Goal: Transaction & Acquisition: Purchase product/service

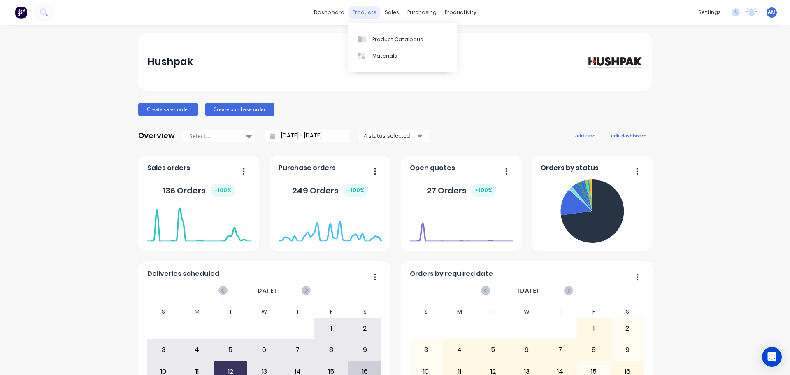
click at [363, 13] on div "products" at bounding box center [364, 12] width 32 height 12
click at [385, 38] on div "Product Catalogue" at bounding box center [397, 39] width 51 height 7
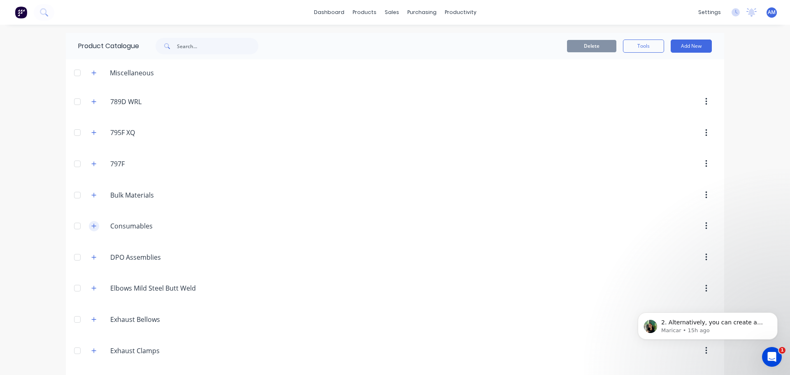
click at [92, 225] on icon "button" at bounding box center [93, 226] width 5 height 6
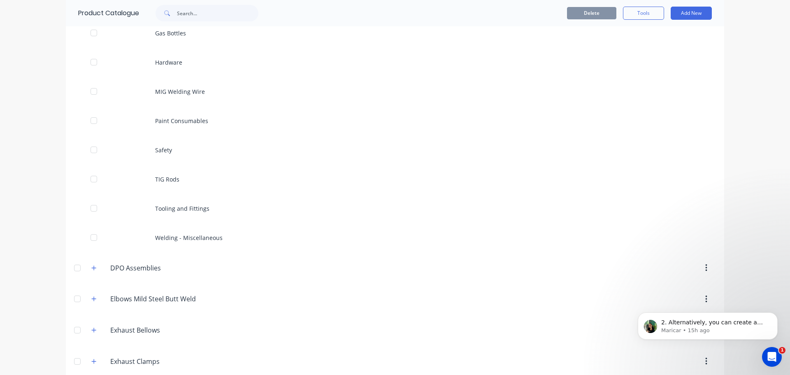
scroll to position [411, 0]
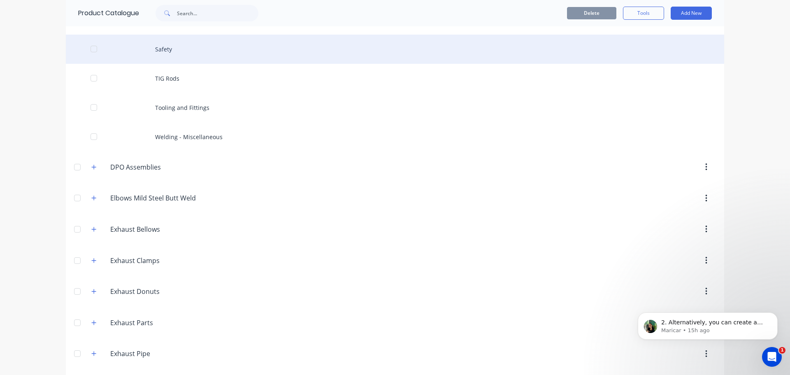
click at [166, 50] on div "Safety" at bounding box center [395, 49] width 658 height 29
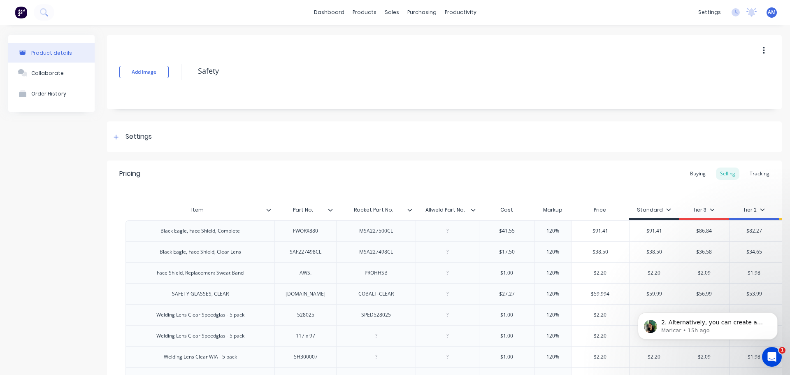
type textarea "x"
click at [692, 174] on div "Buying" at bounding box center [698, 173] width 24 height 12
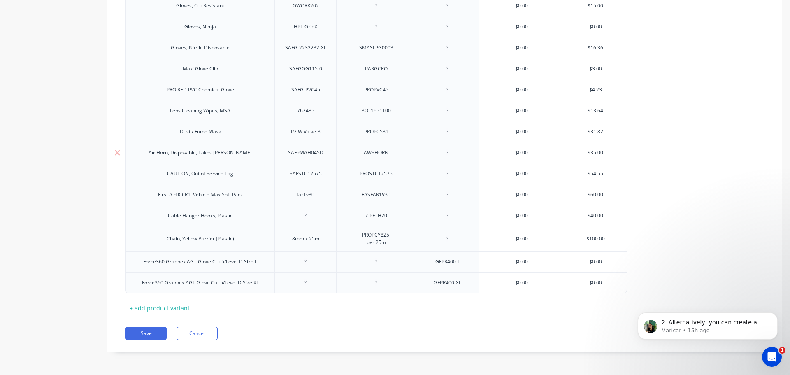
scroll to position [864, 0]
type input "$0.00"
drag, startPoint x: 523, startPoint y: 255, endPoint x: 508, endPoint y: 252, distance: 14.6
click at [508, 258] on input "$0.00" at bounding box center [521, 261] width 84 height 7
paste input "15.27"
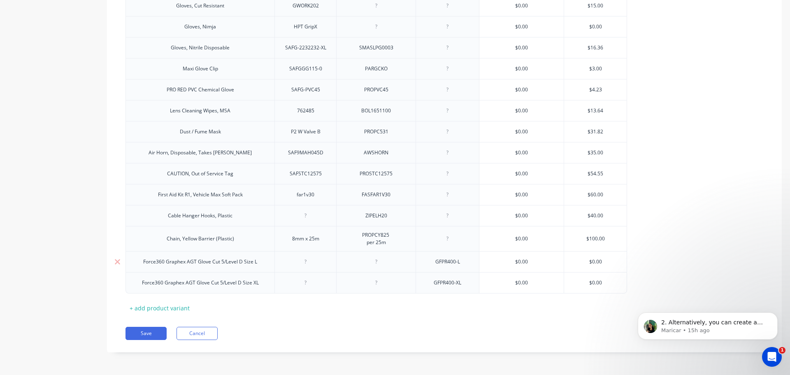
type textarea "x"
type input "$15.27"
type input "$0.00"
drag, startPoint x: 527, startPoint y: 280, endPoint x: 500, endPoint y: 277, distance: 26.9
click at [500, 279] on input "$0.00" at bounding box center [521, 282] width 84 height 7
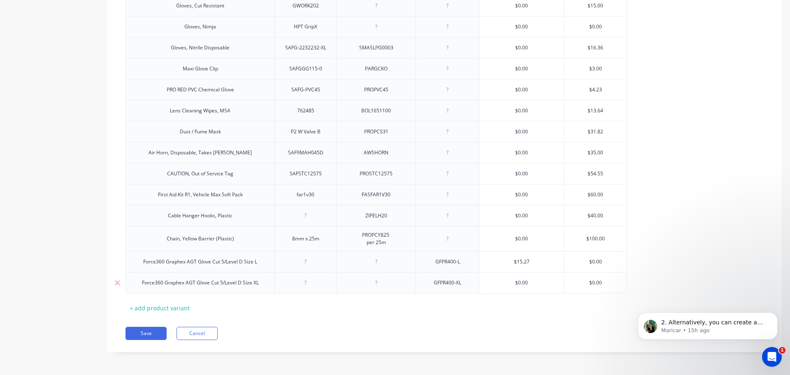
paste input "15.27"
type textarea "x"
type input "$15.27"
click at [136, 335] on button "Save" at bounding box center [145, 333] width 41 height 13
type textarea "x"
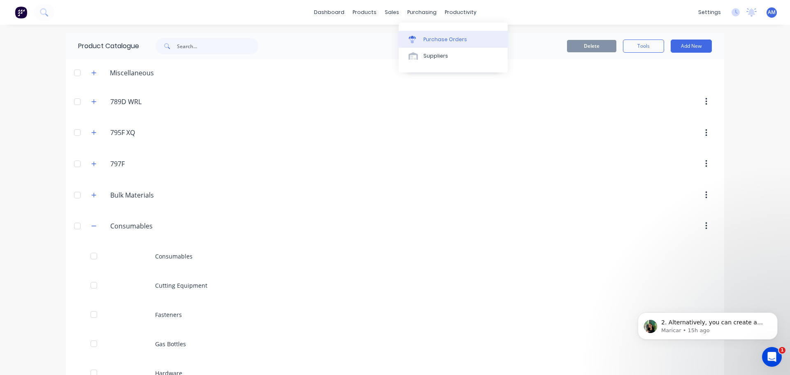
click at [442, 37] on div "Purchase Orders" at bounding box center [445, 39] width 44 height 7
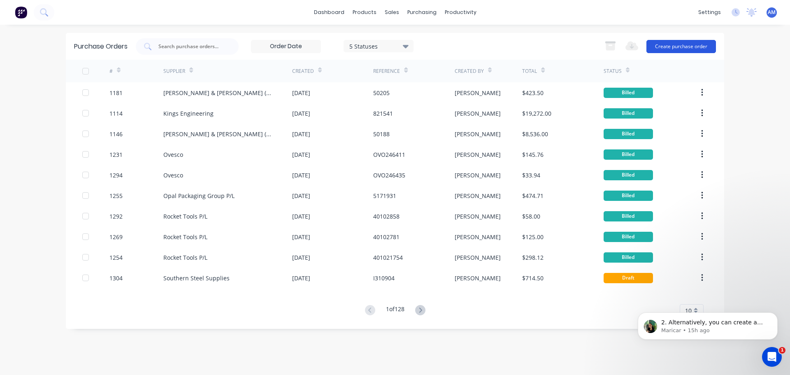
click at [673, 45] on button "Create purchase order" at bounding box center [680, 46] width 69 height 13
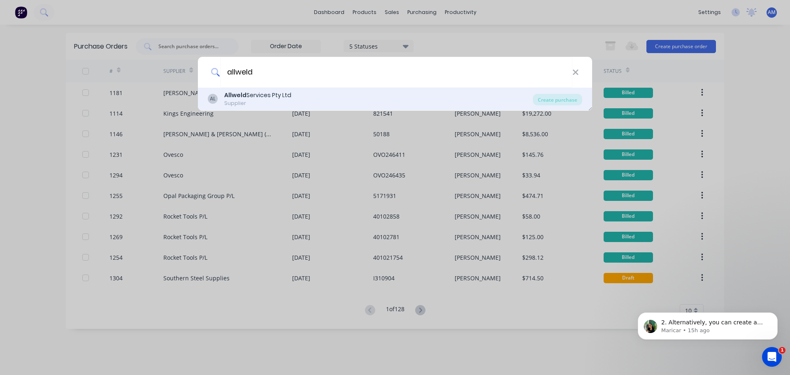
type input "allweld"
click at [263, 95] on div "Allweld Services Pty Ltd" at bounding box center [257, 95] width 67 height 9
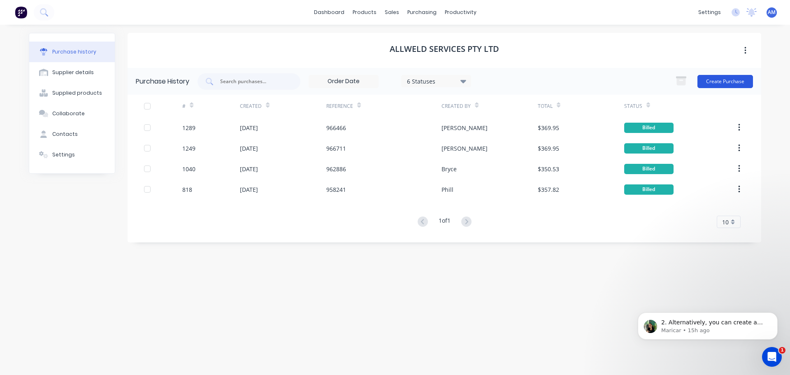
click at [718, 82] on button "Create Purchase" at bounding box center [725, 81] width 56 height 13
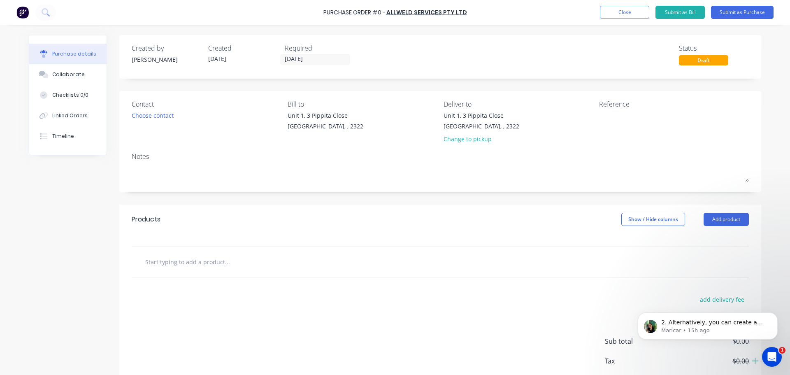
click at [182, 257] on input "text" at bounding box center [227, 261] width 164 height 16
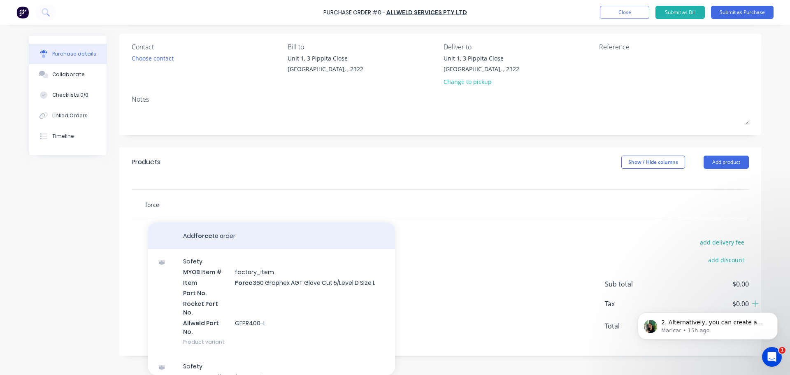
scroll to position [41, 0]
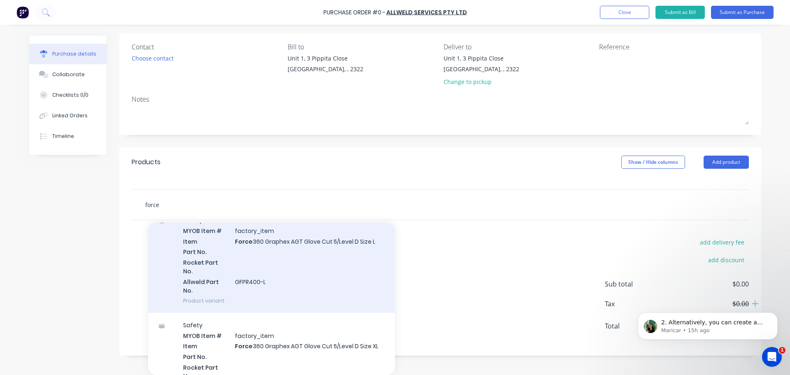
type input "force"
click at [300, 240] on div "Safety MYOB Item # factory_item Item Force 360 Graphex AGT Glove Cut 5/Level D …" at bounding box center [271, 260] width 247 height 105
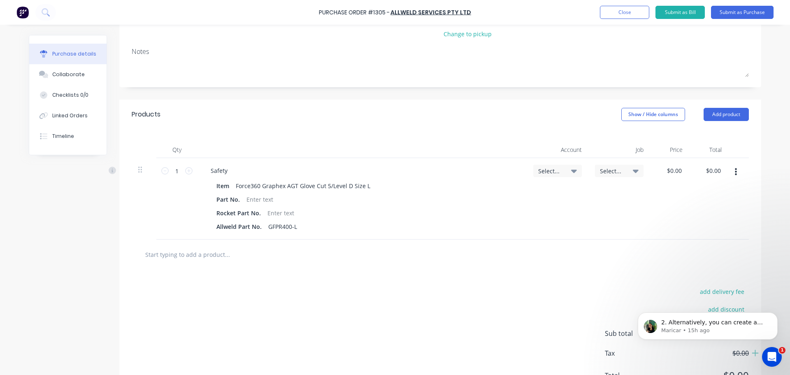
scroll to position [123, 0]
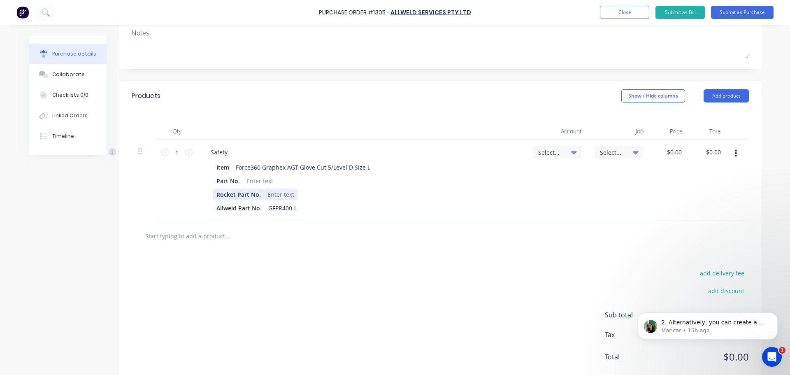
drag, startPoint x: 290, startPoint y: 195, endPoint x: 217, endPoint y: 195, distance: 72.8
click at [220, 195] on div "Rocket Part No." at bounding box center [360, 194] width 294 height 12
drag, startPoint x: 213, startPoint y: 195, endPoint x: 272, endPoint y: 197, distance: 58.4
click at [272, 197] on div "Rocket Part No." at bounding box center [360, 194] width 294 height 12
drag, startPoint x: 225, startPoint y: 192, endPoint x: 255, endPoint y: 192, distance: 30.4
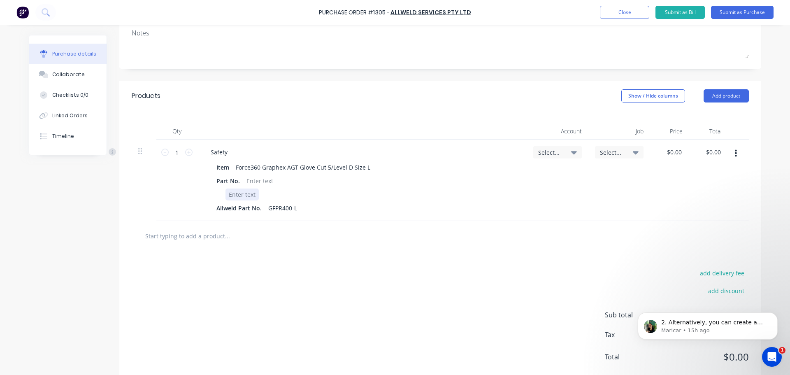
click at [225, 195] on div at bounding box center [241, 194] width 33 height 12
drag, startPoint x: 224, startPoint y: 195, endPoint x: 246, endPoint y: 192, distance: 22.3
click at [246, 192] on div at bounding box center [241, 194] width 33 height 12
click at [185, 153] on icon at bounding box center [188, 151] width 7 height 7
click at [186, 153] on icon at bounding box center [188, 151] width 7 height 7
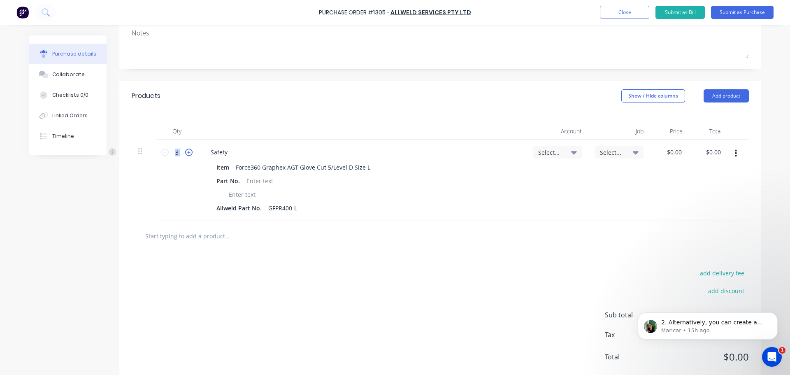
click at [186, 153] on icon at bounding box center [188, 151] width 7 height 7
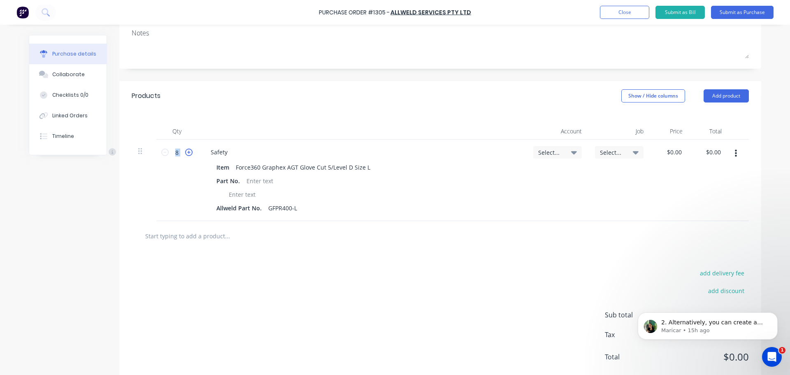
click at [186, 153] on icon at bounding box center [188, 151] width 7 height 7
click at [185, 153] on icon at bounding box center [188, 151] width 7 height 7
type input "10"
click at [200, 244] on input "text" at bounding box center [227, 235] width 164 height 16
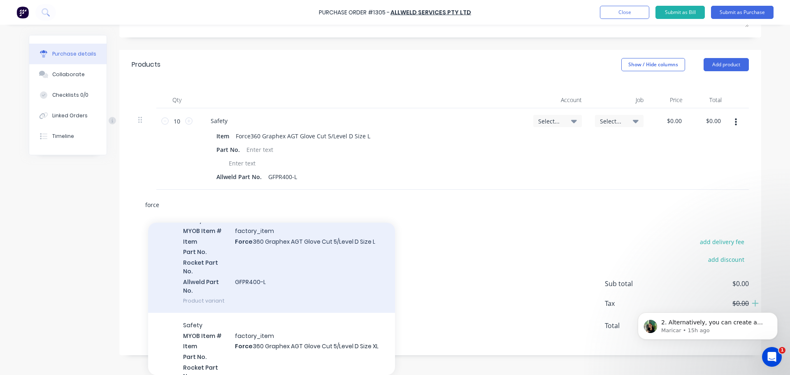
scroll to position [82, 0]
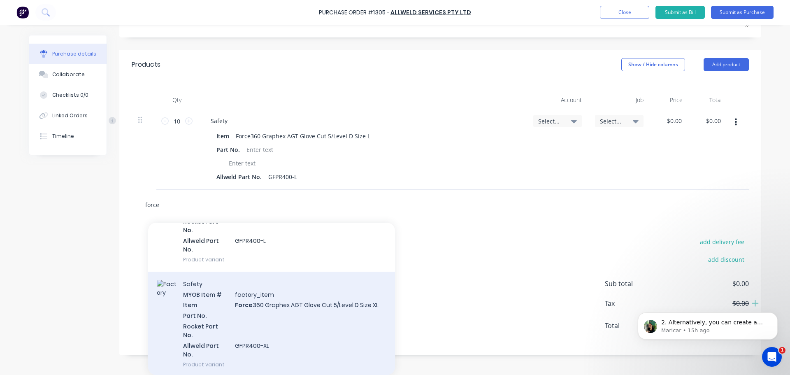
type input "force"
click at [286, 285] on div "Safety MYOB Item # factory_item Item Force 360 Graphex AGT Glove Cut 5/Level D …" at bounding box center [271, 323] width 247 height 105
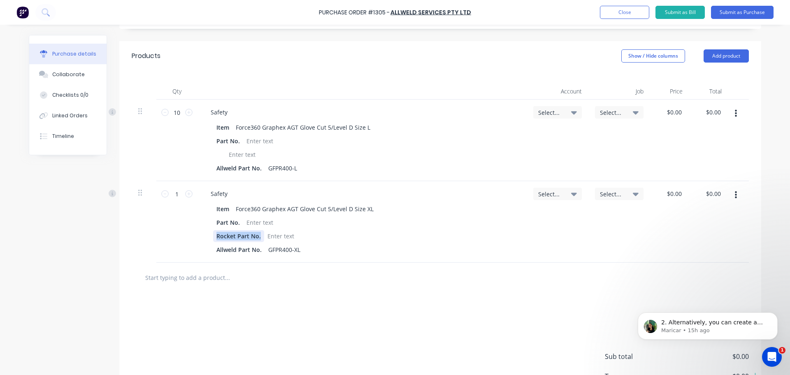
drag, startPoint x: 257, startPoint y: 245, endPoint x: 187, endPoint y: 241, distance: 70.0
click at [187, 241] on div "1 1 Safety Item Force360 Graphex AGT Glove Cut 5/Level D Size XL Part No. Rocke…" at bounding box center [440, 221] width 617 height 81
click at [185, 197] on icon at bounding box center [188, 193] width 7 height 7
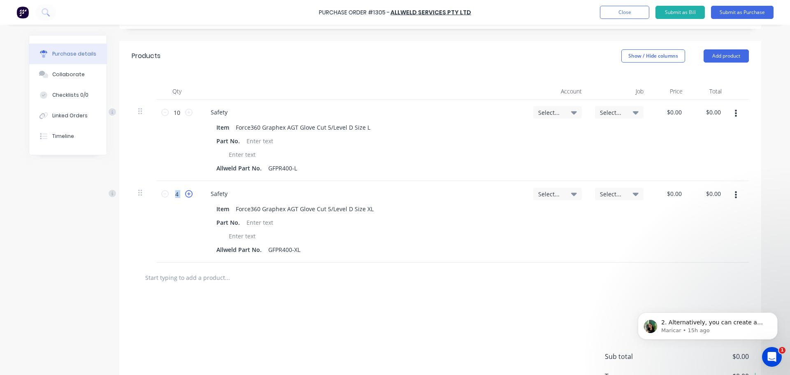
click at [185, 197] on icon at bounding box center [188, 193] width 7 height 7
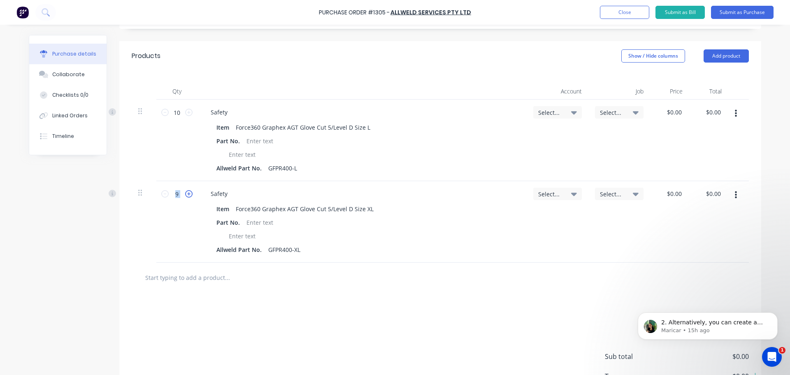
click at [185, 197] on icon at bounding box center [188, 193] width 7 height 7
type input "10"
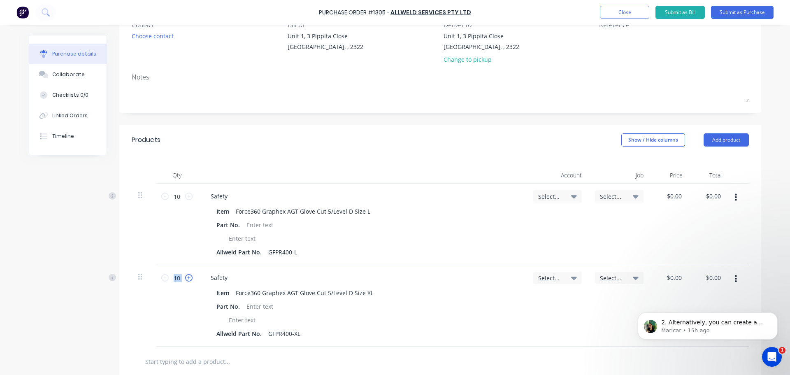
scroll to position [0, 0]
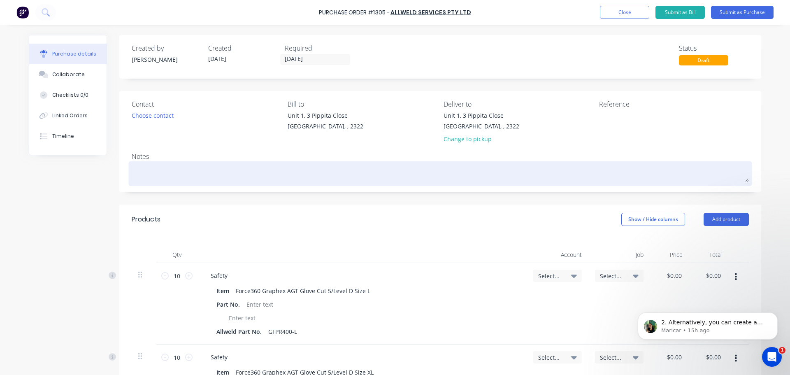
click at [141, 168] on textarea at bounding box center [440, 172] width 617 height 19
type textarea "x"
type textarea "A"
type textarea "x"
type textarea "As"
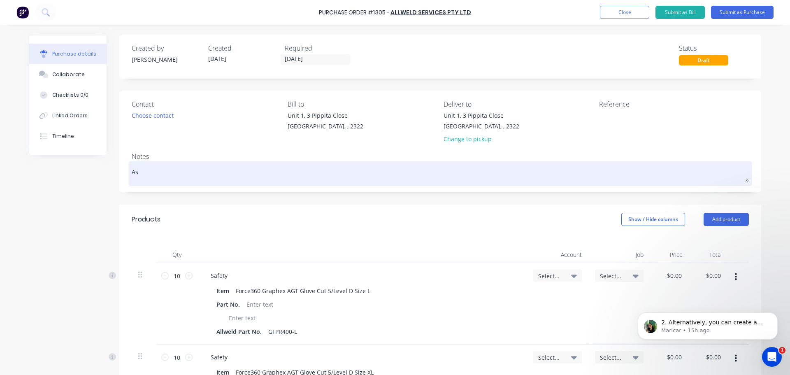
type textarea "x"
type textarea "As"
type textarea "x"
type textarea "As p"
type textarea "x"
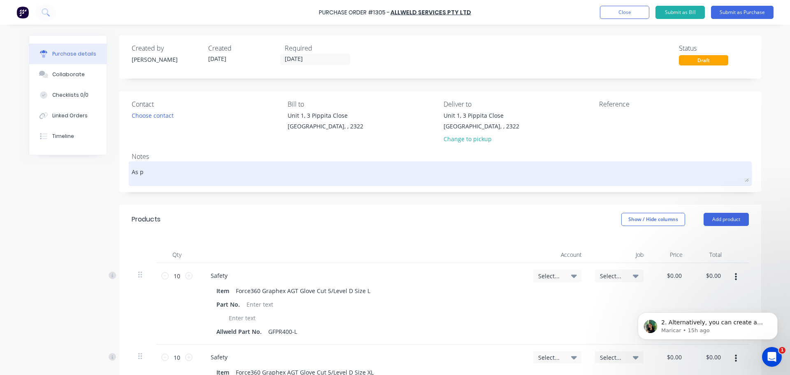
type textarea "As pe"
type textarea "x"
type textarea "As per"
type textarea "x"
type textarea "As per"
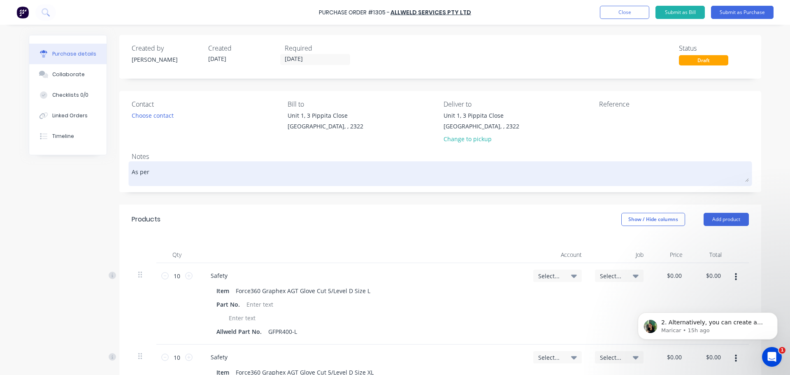
type textarea "x"
type textarea "As per Q"
type textarea "x"
type textarea "As per Qu"
type textarea "x"
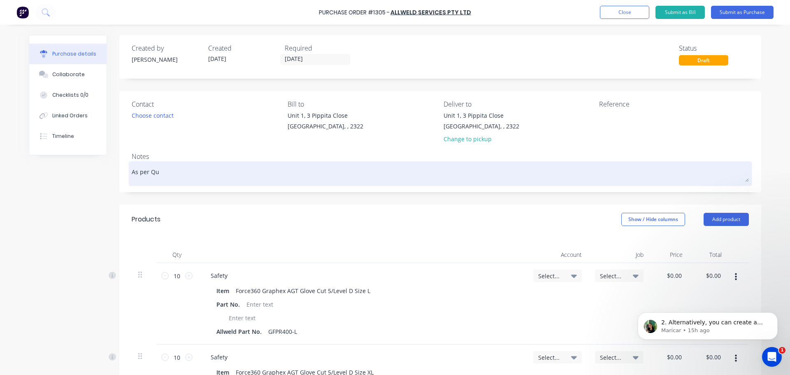
type textarea "As per Quo"
type textarea "x"
type textarea "As per Quot"
type textarea "x"
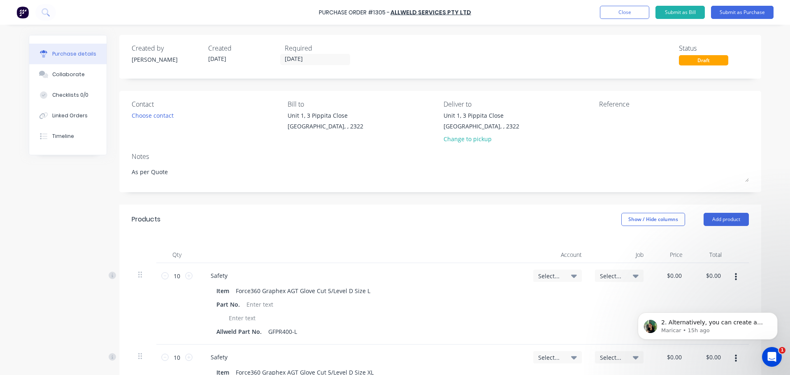
type textarea "As per Quote"
type textarea "x"
type textarea "As per Quote"
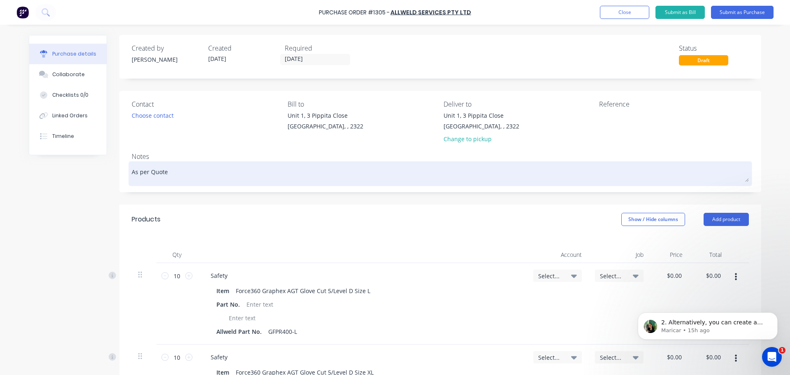
click at [173, 171] on textarea "As per Quote" at bounding box center [440, 172] width 617 height 19
type textarea "x"
type textarea "As per Quote"
paste textarea "301526"
type textarea "x"
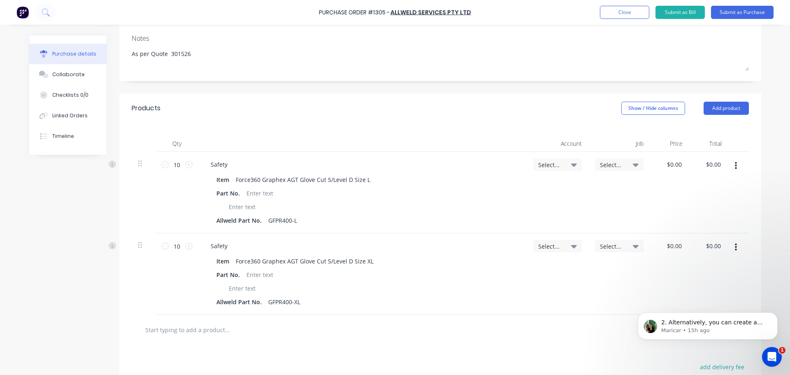
scroll to position [123, 0]
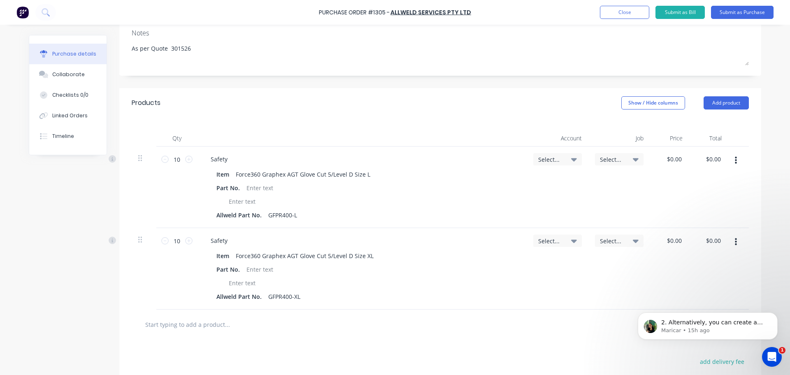
type textarea "As per Quote 301526"
type textarea "x"
type textarea "As per Quote 301526"
click at [572, 159] on icon at bounding box center [574, 159] width 6 height 3
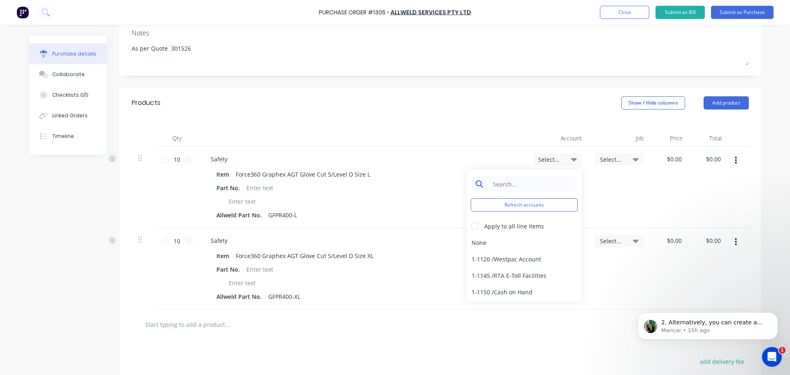
type textarea "x"
click at [502, 188] on input at bounding box center [530, 184] width 84 height 16
type input "5-8050"
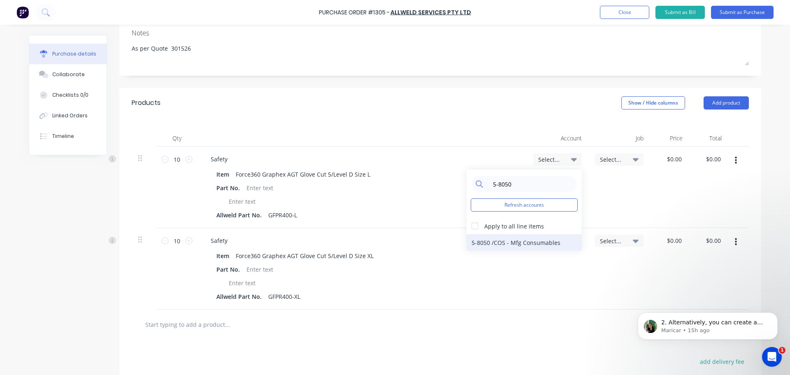
click at [524, 239] on div "5-8050 / COS - Mfg Consumables" at bounding box center [523, 242] width 115 height 16
click at [564, 244] on div "Select..." at bounding box center [557, 240] width 39 height 7
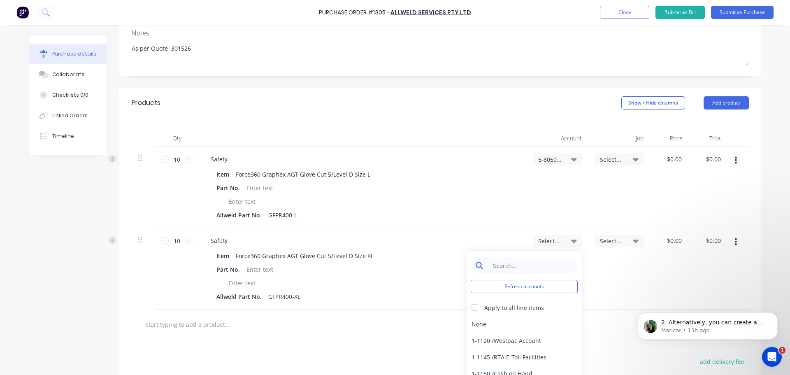
type textarea "x"
click at [540, 273] on input at bounding box center [530, 265] width 84 height 16
type input "5-8050"
click at [524, 331] on div "5-8050 / COS - Mfg Consumables" at bounding box center [523, 323] width 115 height 16
drag, startPoint x: 683, startPoint y: 155, endPoint x: 664, endPoint y: 156, distance: 18.5
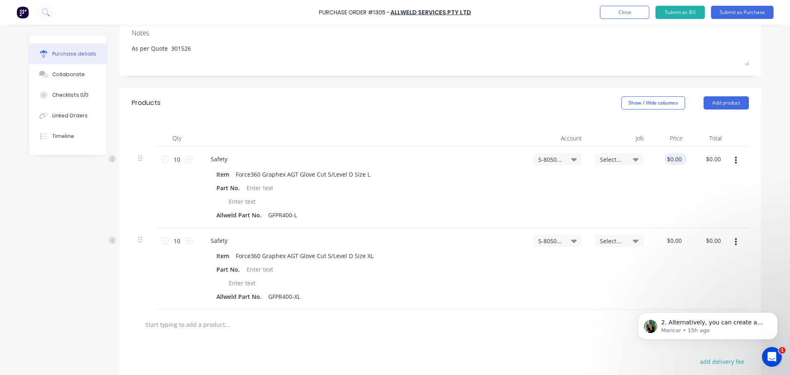
click at [664, 156] on div "$0.00 $0.00" at bounding box center [669, 186] width 39 height 81
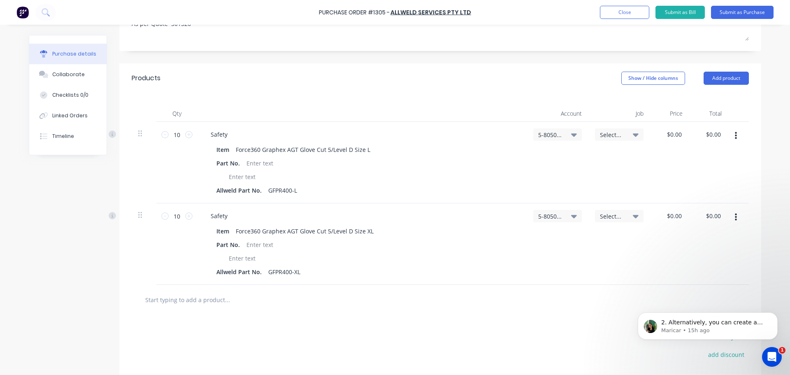
scroll to position [125, 0]
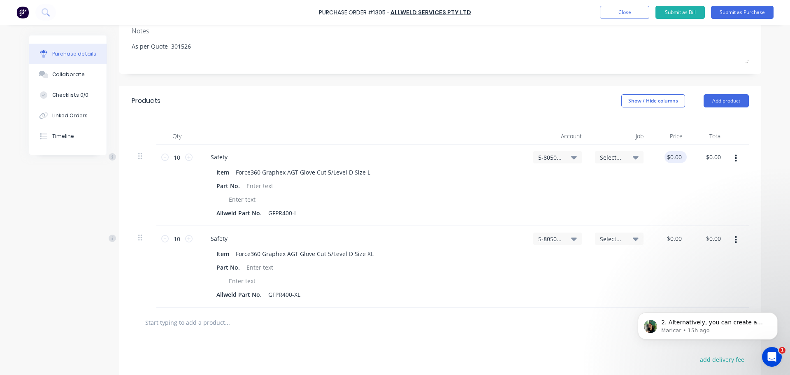
type textarea "x"
type input "0.0000"
click at [679, 158] on input "0.0000" at bounding box center [673, 157] width 19 height 12
type textarea "x"
type input "$0.00"
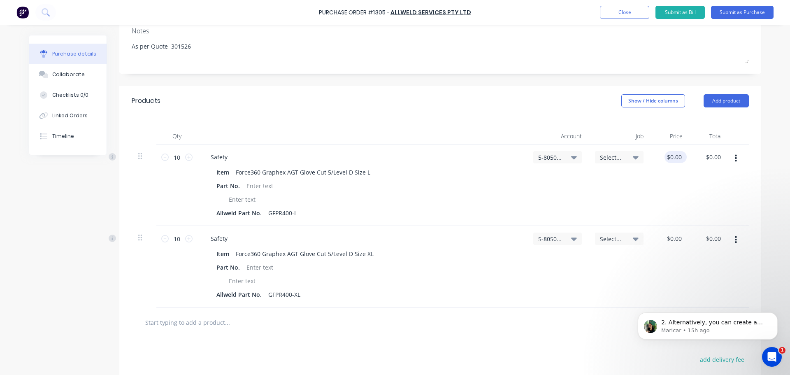
drag, startPoint x: 680, startPoint y: 157, endPoint x: 661, endPoint y: 155, distance: 19.0
click at [664, 155] on div "$0.00 $0.00" at bounding box center [675, 157] width 22 height 12
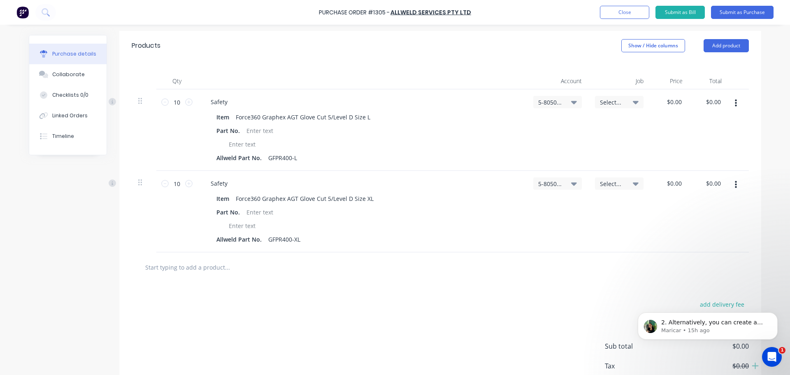
scroll to position [167, 0]
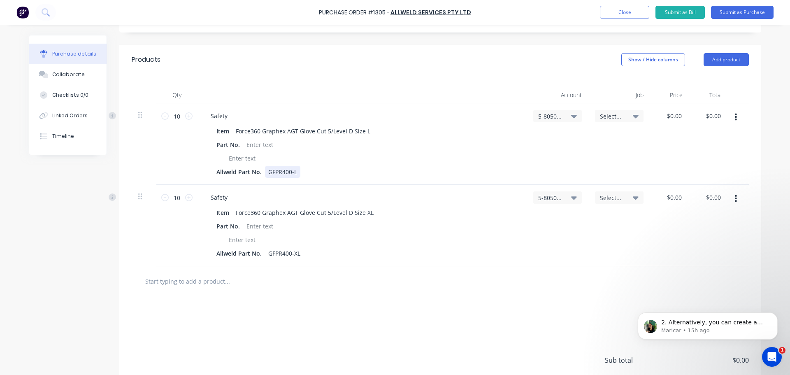
click at [475, 166] on div "Allweld Part No. GFPR400-L" at bounding box center [360, 172] width 294 height 12
type textarea "x"
click at [674, 117] on input "0" at bounding box center [678, 116] width 12 height 12
type input "015.27"
type textarea "x"
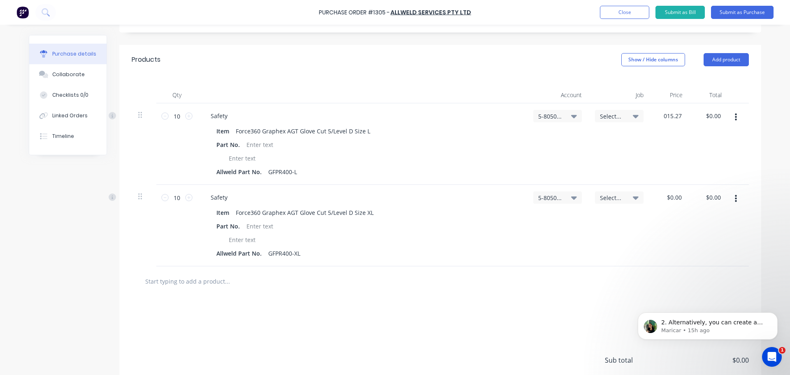
type input "$15.27"
type input "$152.70"
click at [685, 212] on div "$0.00 $0.00" at bounding box center [669, 225] width 39 height 81
type textarea "x"
drag, startPoint x: 679, startPoint y: 205, endPoint x: 667, endPoint y: 203, distance: 12.5
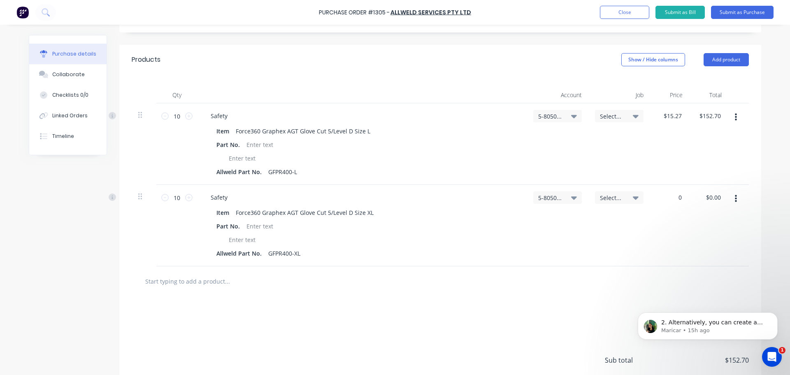
click at [667, 203] on div "0 0" at bounding box center [669, 225] width 39 height 81
type input "15.27"
type textarea "x"
type input "$15.27"
type input "152.70"
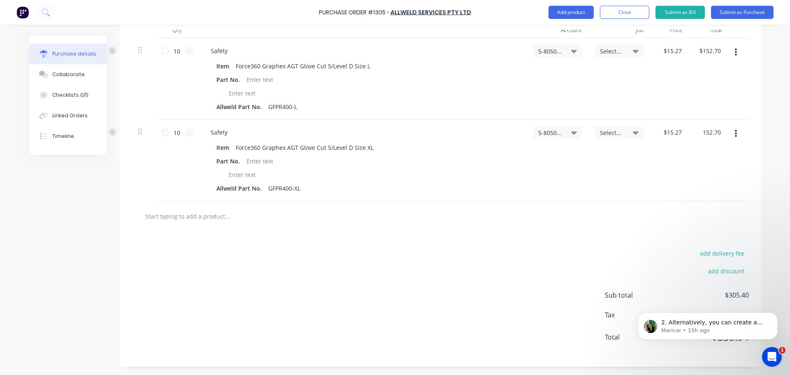
scroll to position [208, 0]
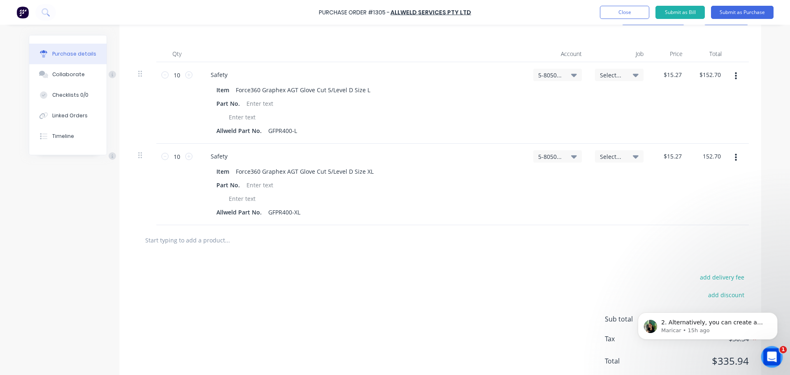
type textarea "x"
type input "$152.70"
click at [767, 354] on icon "Open Intercom Messenger" at bounding box center [771, 356] width 14 height 14
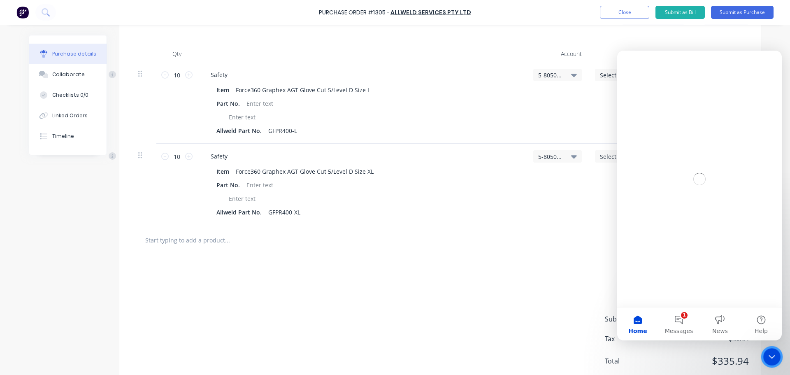
scroll to position [0, 0]
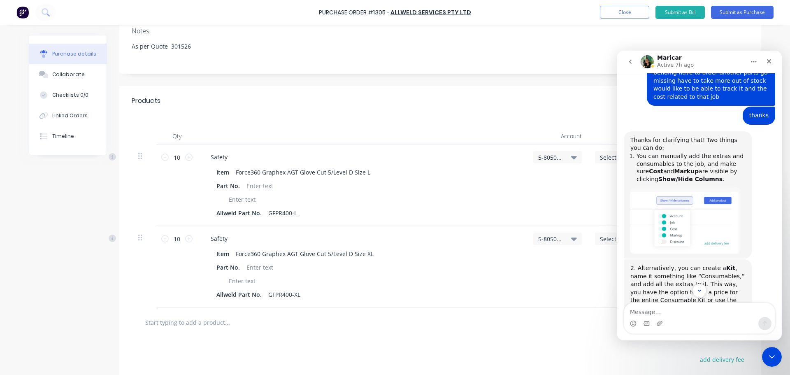
scroll to position [167, 0]
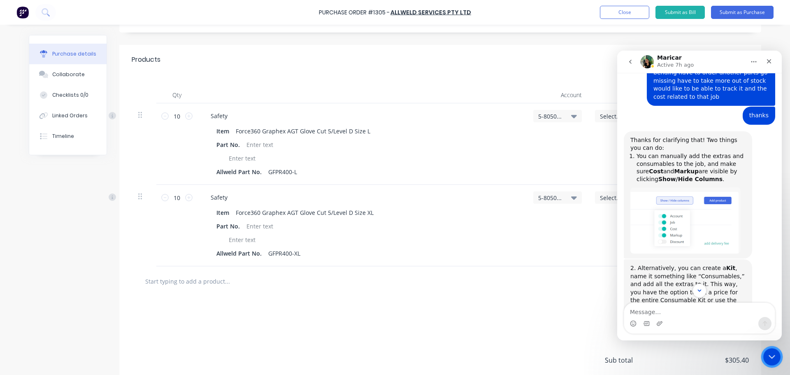
click at [771, 352] on icon "Close Intercom Messenger" at bounding box center [770, 355] width 10 height 10
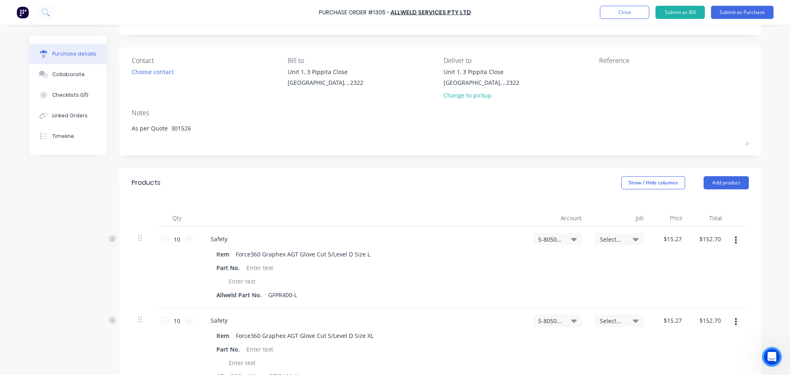
scroll to position [43, 0]
click at [746, 12] on button "Submit as Purchase" at bounding box center [742, 12] width 63 height 13
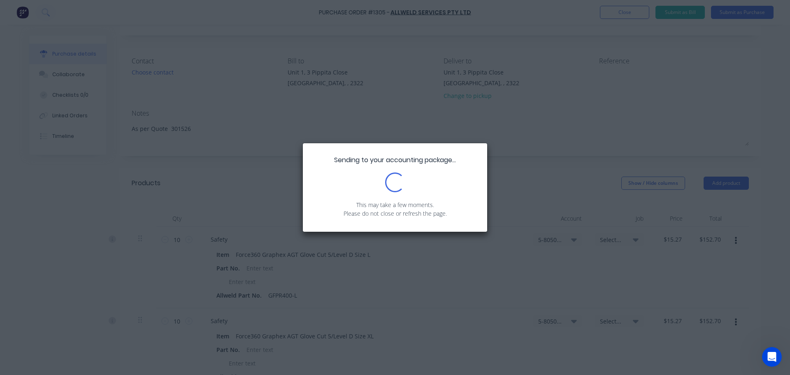
scroll to position [0, 0]
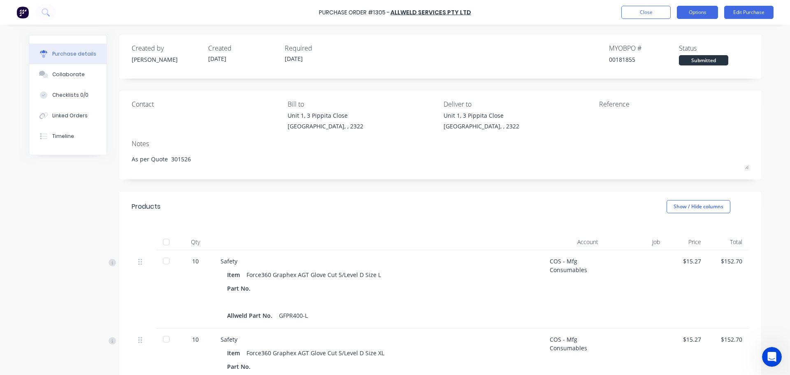
click at [701, 12] on button "Options" at bounding box center [696, 12] width 41 height 13
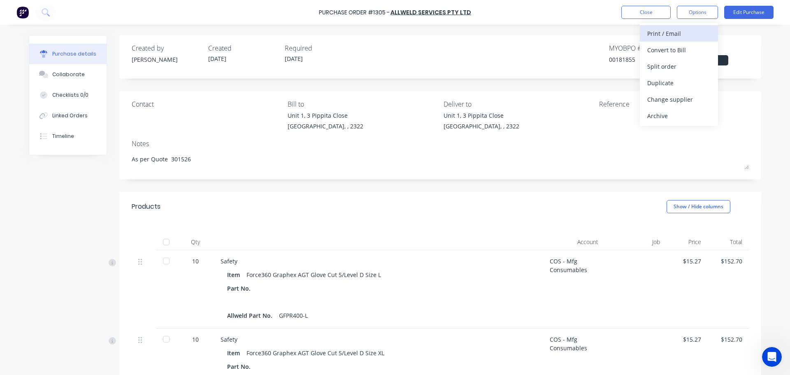
click at [673, 33] on div "Print / Email" at bounding box center [678, 34] width 63 height 12
click at [667, 46] on div "With pricing" at bounding box center [678, 50] width 63 height 12
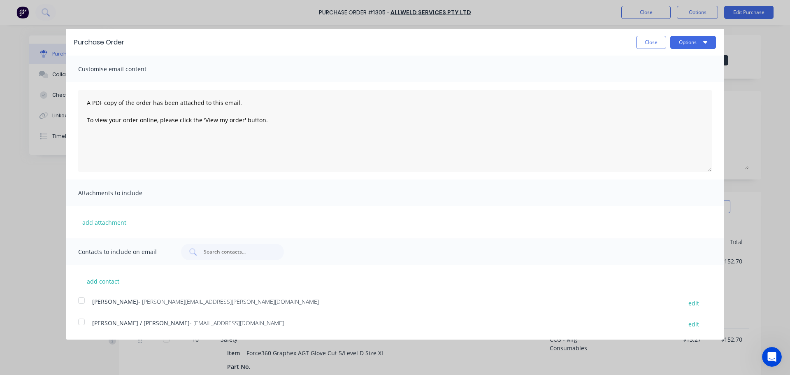
click at [81, 300] on div at bounding box center [81, 300] width 16 height 16
click at [78, 324] on div at bounding box center [81, 321] width 16 height 16
click at [688, 44] on button "Options" at bounding box center [693, 42] width 46 height 13
click at [657, 77] on div "Email" at bounding box center [676, 80] width 63 height 12
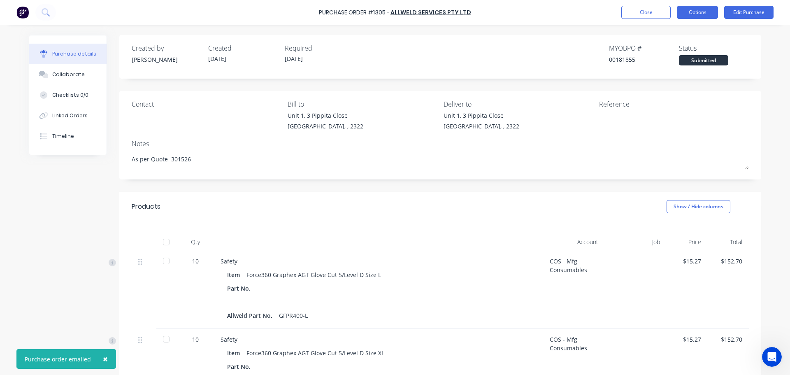
click at [693, 14] on button "Options" at bounding box center [696, 12] width 41 height 13
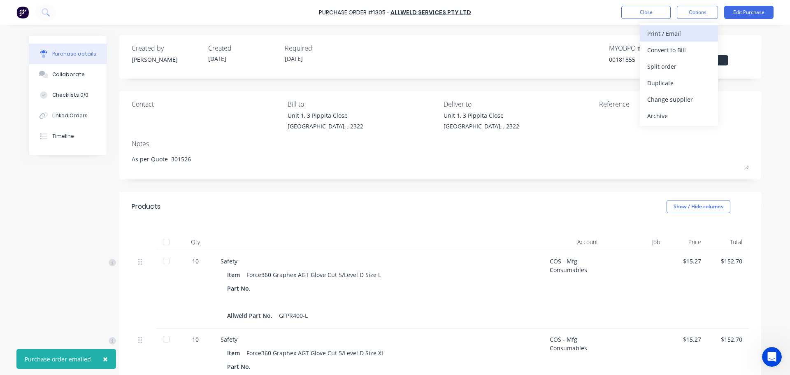
click at [666, 30] on div "Print / Email" at bounding box center [678, 34] width 63 height 12
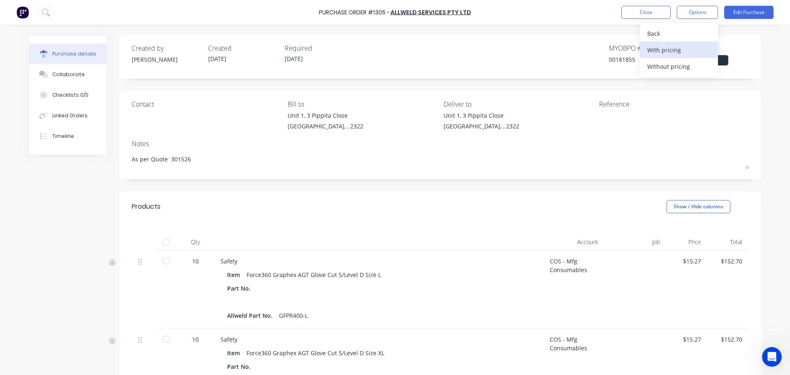
click at [666, 51] on div "With pricing" at bounding box center [678, 50] width 63 height 12
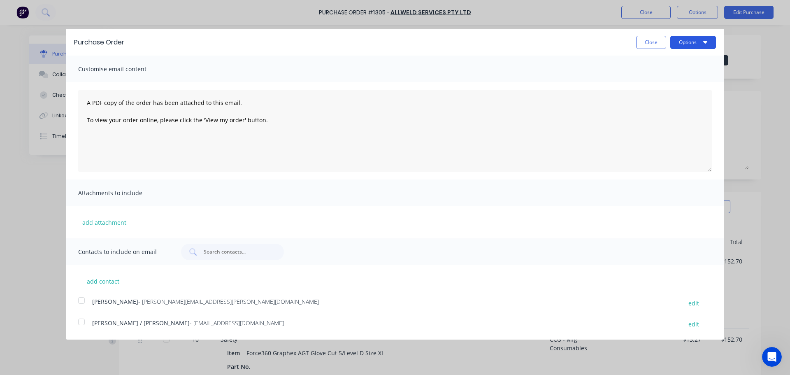
click at [678, 43] on button "Options" at bounding box center [693, 42] width 46 height 13
click at [655, 62] on div "Print" at bounding box center [676, 63] width 63 height 12
click at [769, 361] on div "Open Intercom Messenger" at bounding box center [770, 355] width 27 height 27
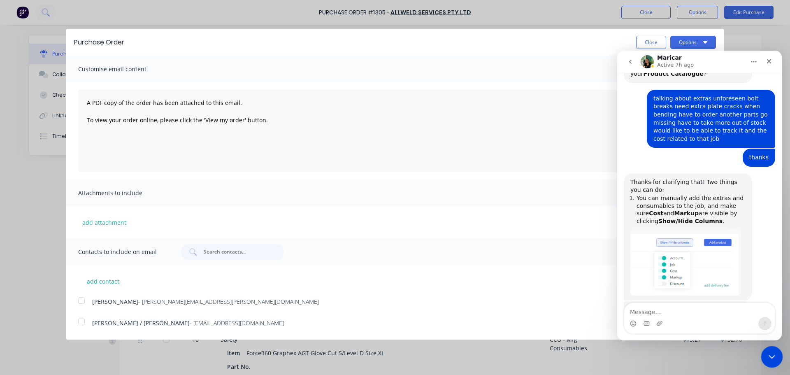
scroll to position [274, 0]
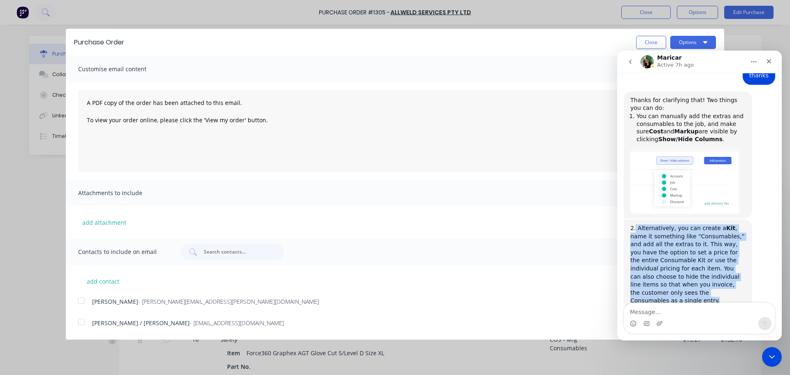
drag, startPoint x: 635, startPoint y: 211, endPoint x: 732, endPoint y: 277, distance: 117.4
click at [732, 277] on div "2. Alternatively, you can create a Kit , name it something like “Consumables,” …" at bounding box center [687, 264] width 115 height 81
copy div "Alternatively, you can create a Kit , name it something like “Consumables,” and…"
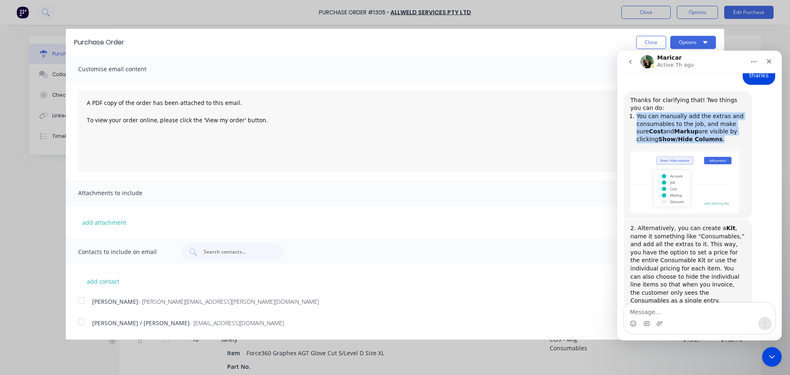
drag, startPoint x: 695, startPoint y: 124, endPoint x: 633, endPoint y: 98, distance: 66.5
click at [636, 112] on li "You can manually add the extras and consumables to the job, and make sure Cost …" at bounding box center [690, 127] width 109 height 30
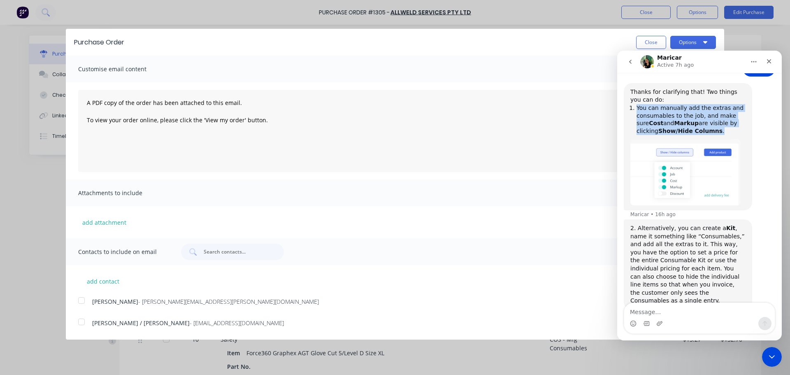
copy li "You can manually add the extras and consumables to the job, and make sure Cost …"
click at [701, 165] on img "Maricar says…" at bounding box center [685, 172] width 110 height 66
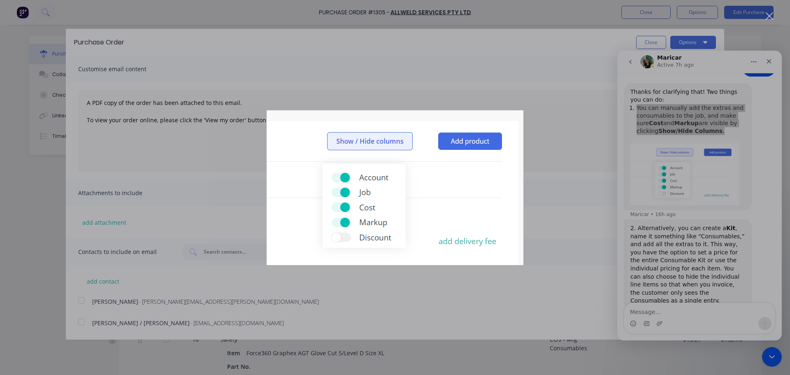
scroll to position [0, 0]
click at [541, 241] on div "Intercom messenger" at bounding box center [395, 187] width 790 height 375
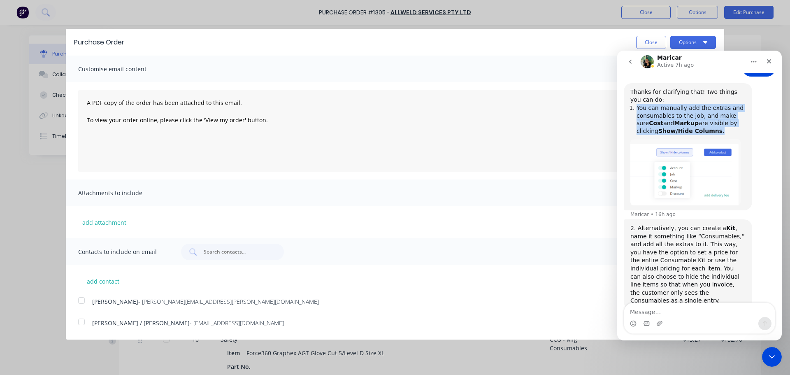
type textarea "x"
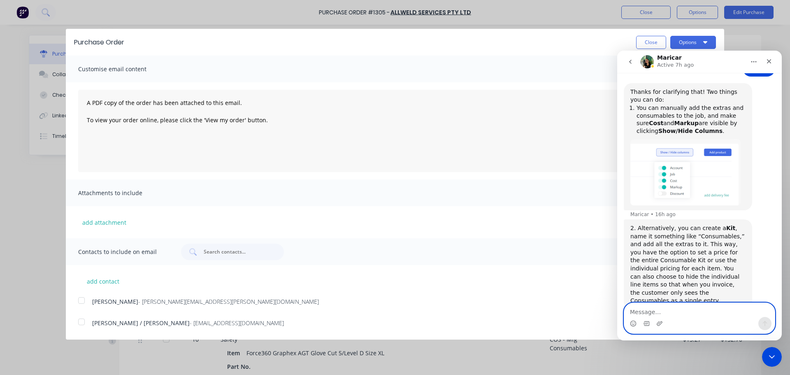
click at [669, 313] on textarea "Message…" at bounding box center [699, 310] width 151 height 14
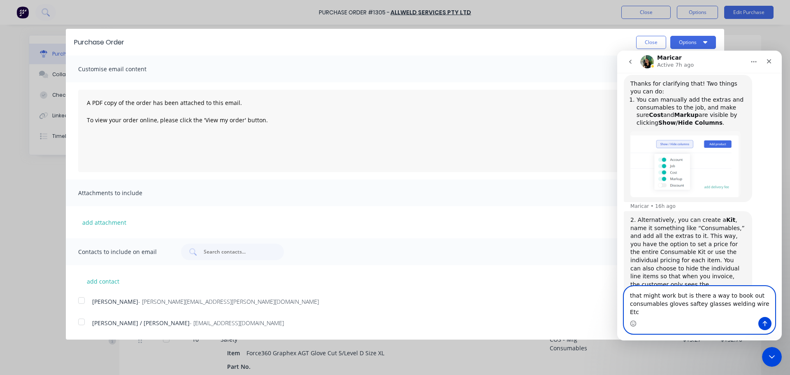
type textarea "that might work but is there a way to book out consumables gloves safety glasse…"
click at [760, 313] on textarea "that might work but is there a way to book out consumables gloves safety glasse…" at bounding box center [699, 301] width 151 height 30
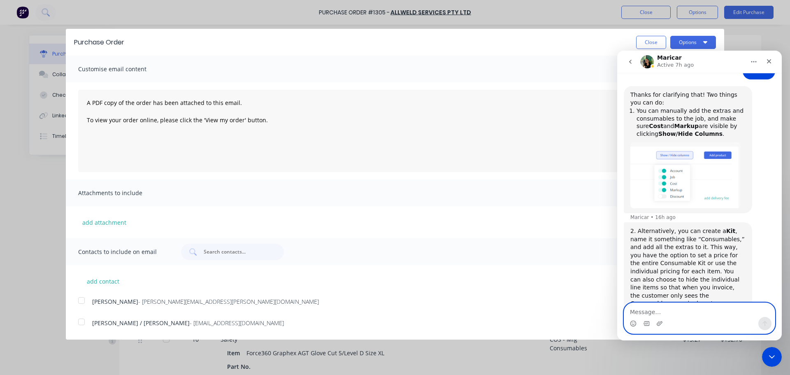
scroll to position [345, 0]
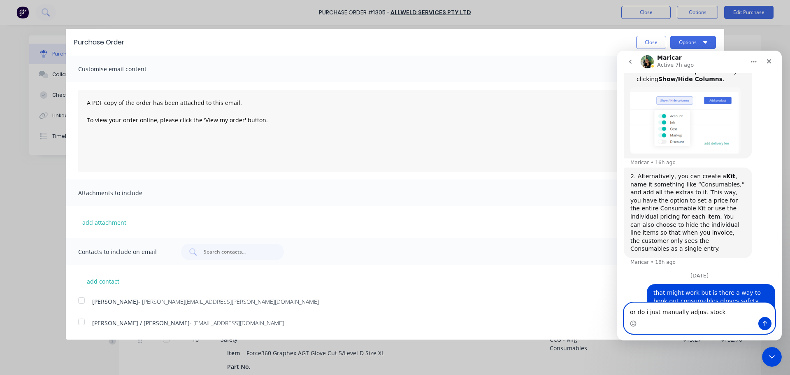
type textarea "or do i just manually adjust stock"
